Goal: Information Seeking & Learning: Learn about a topic

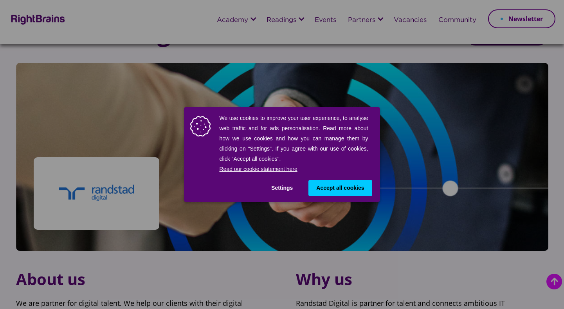
scroll to position [228, 0]
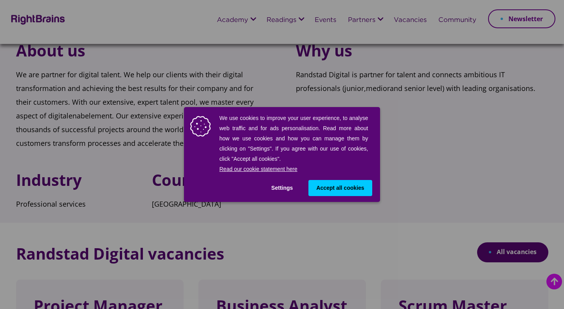
click at [277, 187] on button "Settings" at bounding box center [282, 188] width 37 height 16
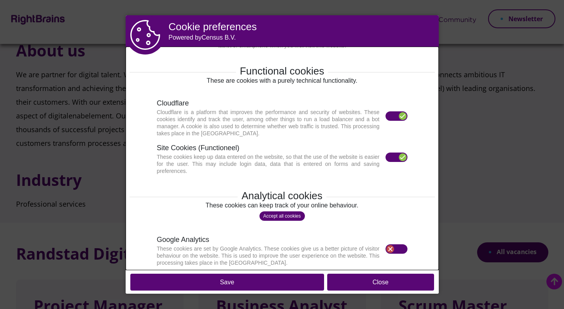
scroll to position [28, 0]
click at [402, 156] on div at bounding box center [403, 158] width 8 height 8
click at [402, 118] on div at bounding box center [403, 116] width 8 height 8
click at [273, 283] on button "Save" at bounding box center [227, 281] width 194 height 17
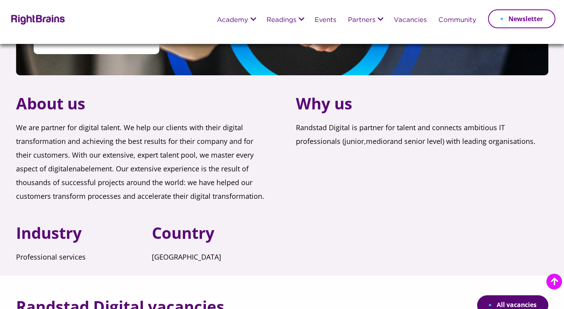
scroll to position [0, 0]
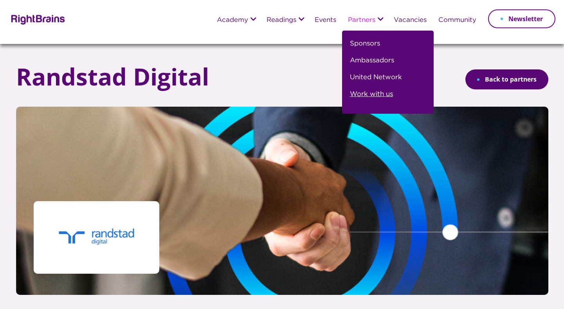
click at [370, 100] on link "Work with us" at bounding box center [371, 97] width 43 height 17
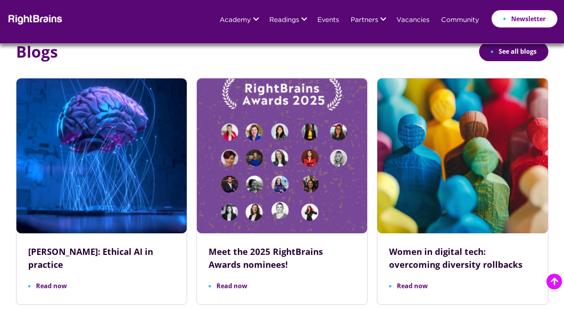
scroll to position [2475, 0]
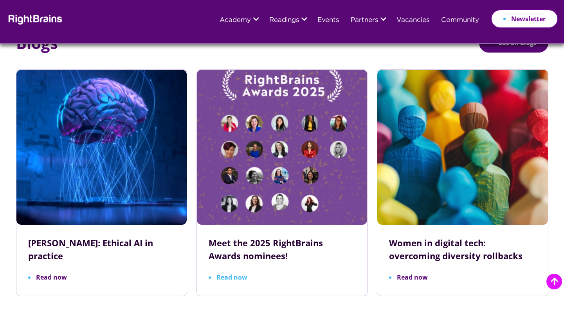
click at [276, 236] on h3 "Meet the 2025 RightBrains Awards nominees!" at bounding box center [282, 249] width 147 height 26
